Goal: Find specific page/section: Find specific page/section

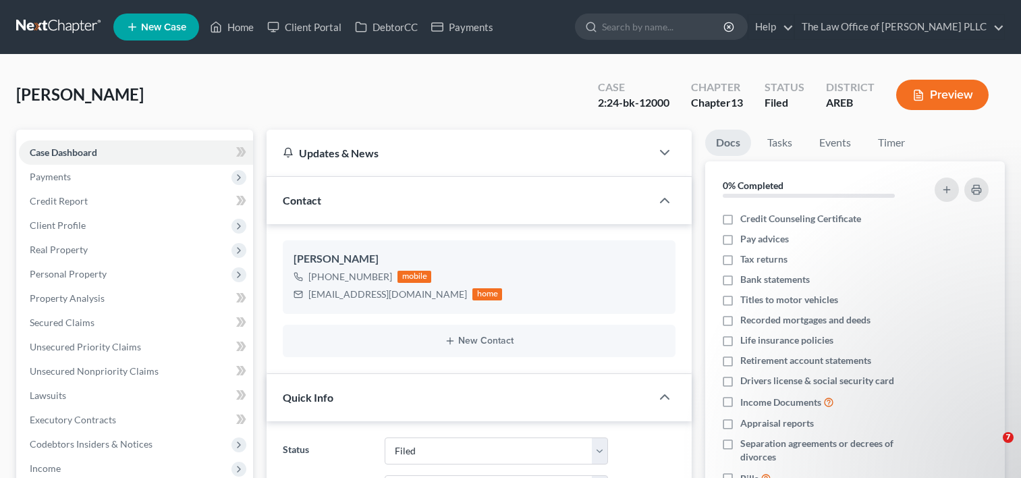
select select "6"
select select "0"
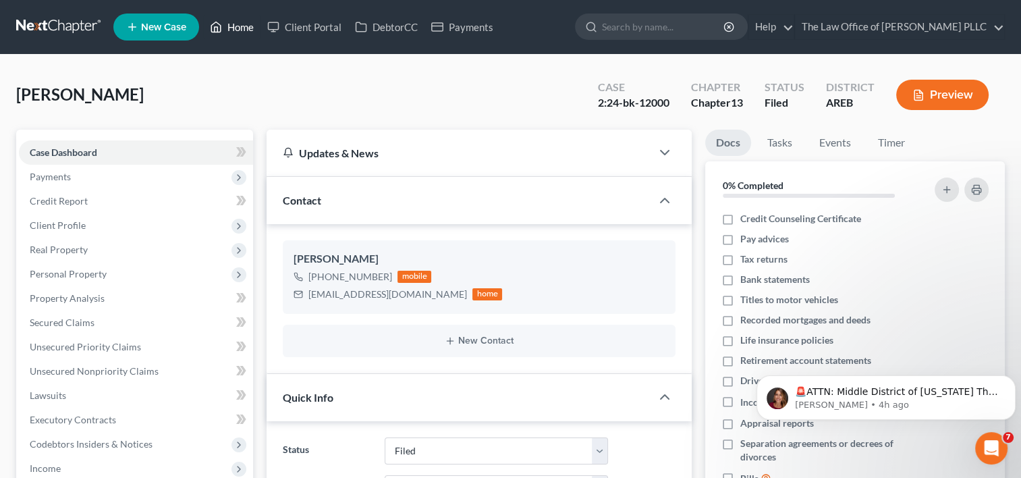
click at [242, 35] on link "Home" at bounding box center [231, 27] width 57 height 24
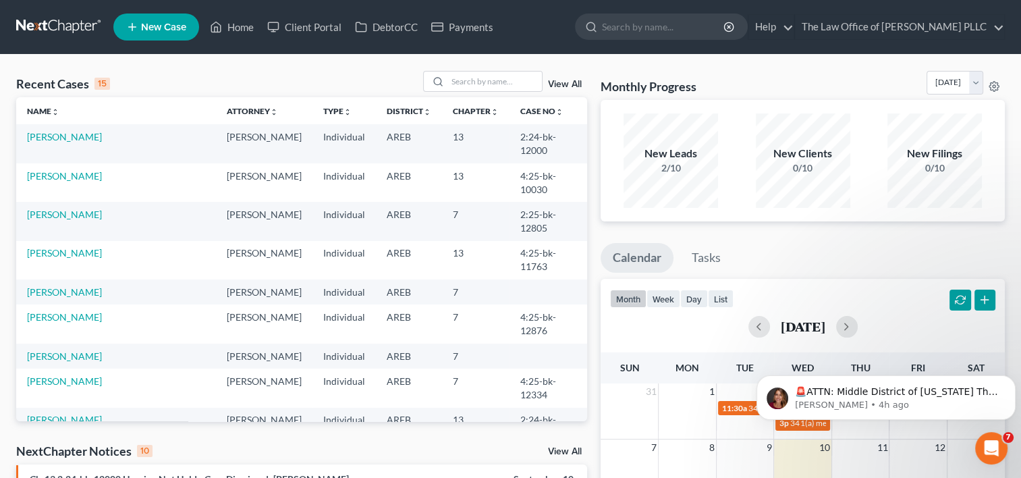
click at [569, 85] on link "View All" at bounding box center [565, 84] width 34 height 9
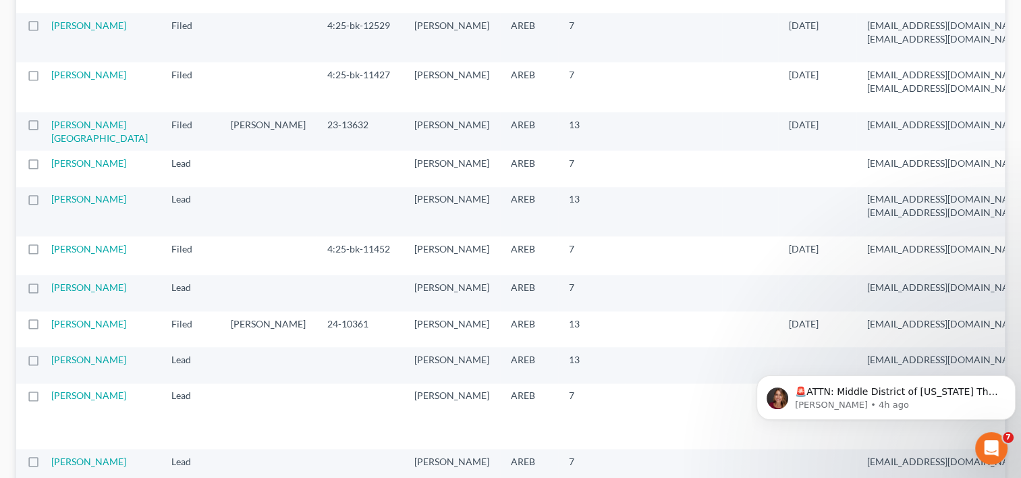
scroll to position [1533, 0]
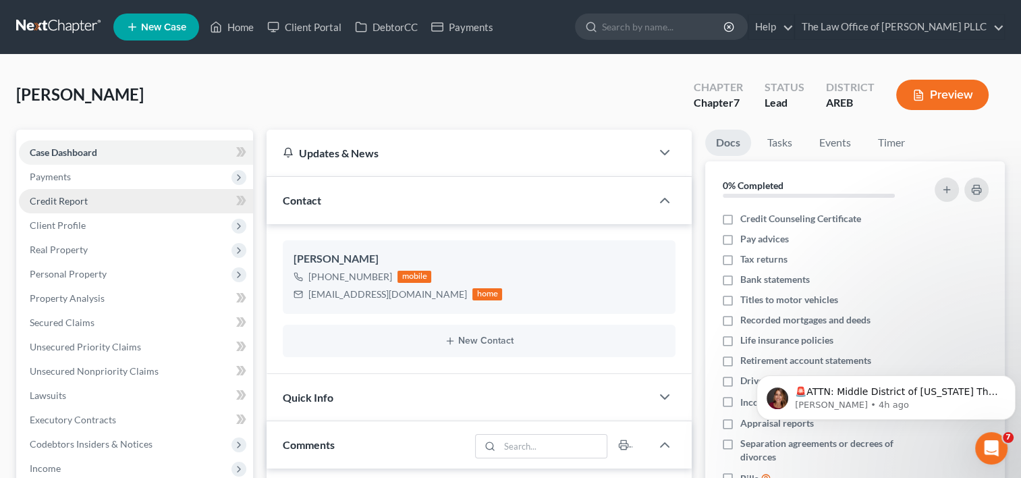
scroll to position [183, 0]
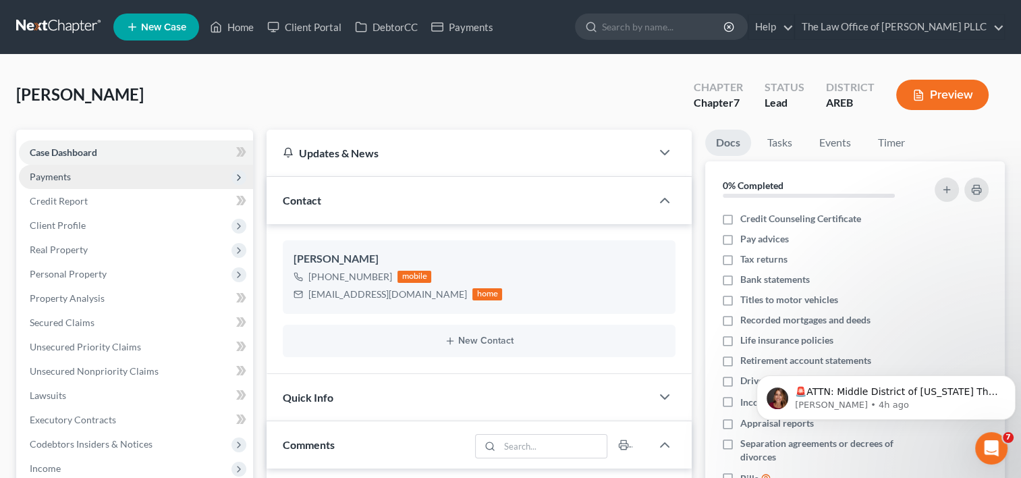
click at [57, 177] on span "Payments" at bounding box center [50, 176] width 41 height 11
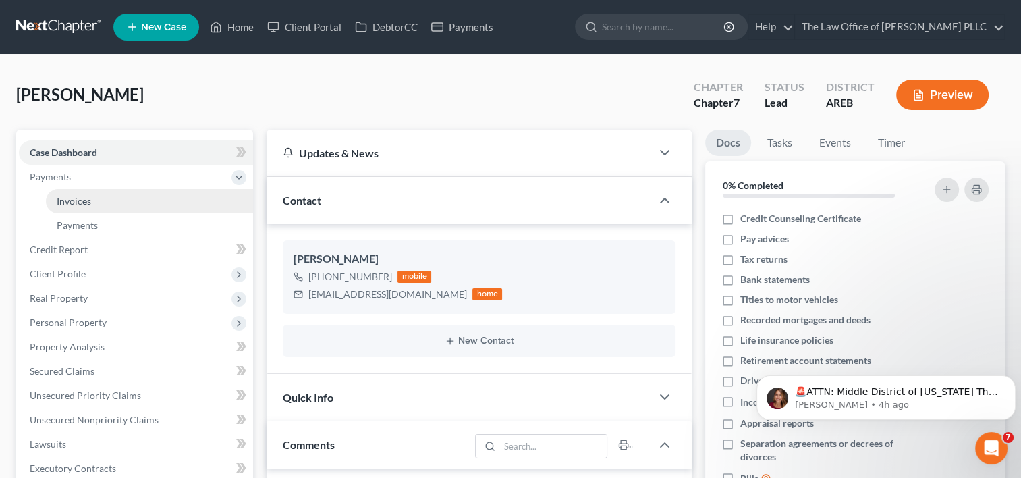
click at [82, 196] on span "Invoices" at bounding box center [74, 200] width 34 height 11
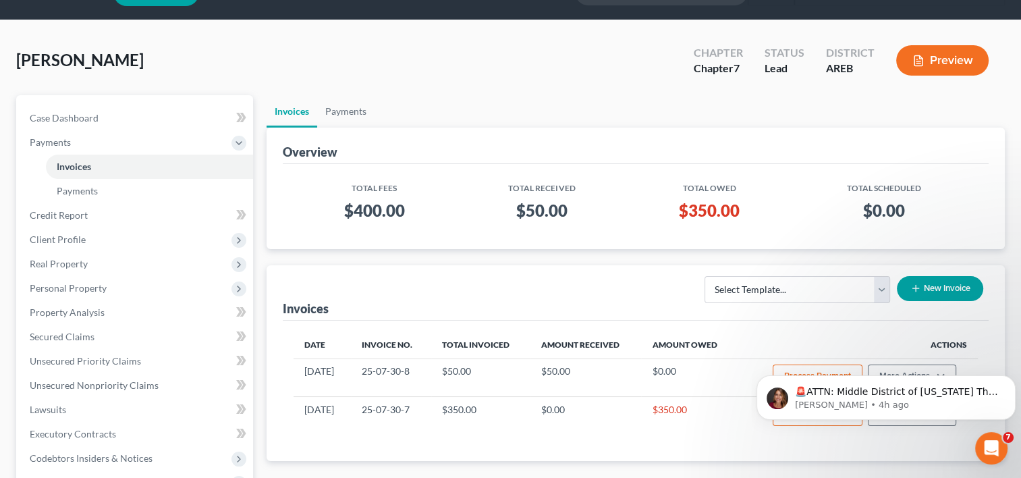
scroll to position [35, 0]
click at [54, 218] on span "Credit Report" at bounding box center [59, 213] width 58 height 11
